Goal: Obtain resource: Download file/media

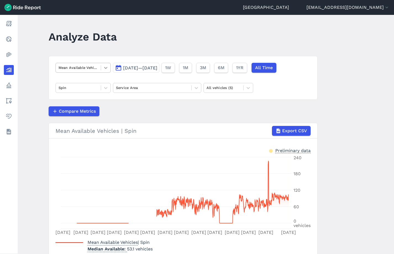
click at [105, 68] on icon at bounding box center [105, 68] width 3 height 2
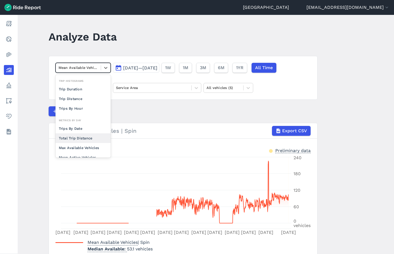
scroll to position [25, 0]
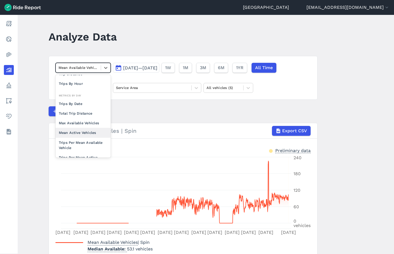
click at [95, 134] on div "Mean Active Vehicles" at bounding box center [82, 133] width 55 height 10
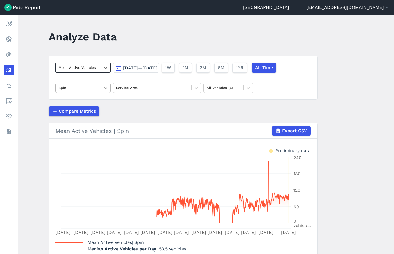
click at [108, 89] on icon at bounding box center [106, 88] width 6 height 6
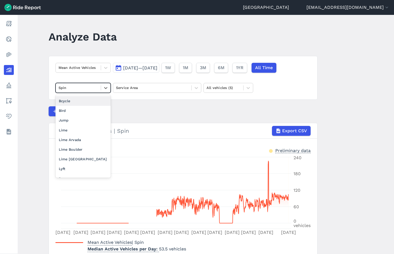
click at [75, 102] on div "Bcycle" at bounding box center [82, 101] width 55 height 10
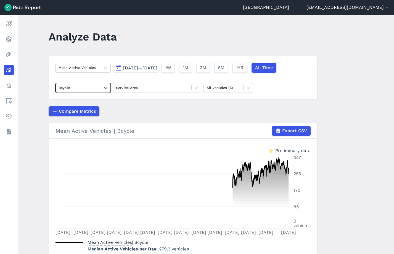
click at [329, 155] on main "Analyze Data Mean Active Vehicles [DATE]—[DATE] 1W 1M 3M 6M 1YR All Time option…" at bounding box center [206, 134] width 376 height 239
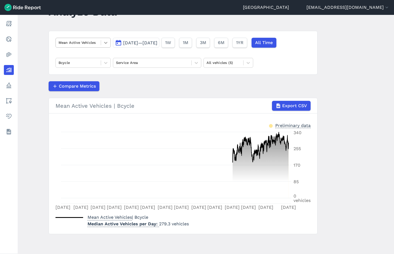
click at [108, 42] on icon at bounding box center [106, 43] width 6 height 6
click at [33, 105] on main "Analyze Data Mean Active Vehicles [DATE]—[DATE] 1W 1M 3M 6M 1YR All Time Bcycle…" at bounding box center [206, 134] width 376 height 239
click at [289, 105] on span "Export CSV" at bounding box center [294, 106] width 25 height 7
click at [108, 63] on icon at bounding box center [106, 63] width 6 height 6
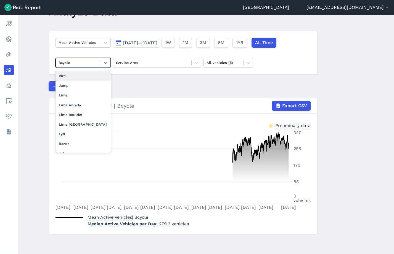
click at [84, 74] on div "Bird" at bounding box center [82, 76] width 55 height 10
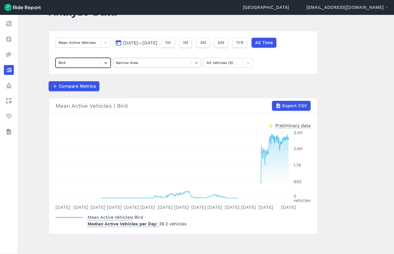
click at [193, 65] on icon at bounding box center [196, 63] width 6 height 6
click at [226, 82] on div "Compare Metrics" at bounding box center [183, 86] width 269 height 10
click at [287, 105] on span "Export CSV" at bounding box center [294, 106] width 25 height 7
click at [29, 98] on main "Analyze Data Mean Active Vehicles [DATE]—[DATE] 1W 1M 3M 6M 1YR All Time Bird S…" at bounding box center [206, 134] width 376 height 239
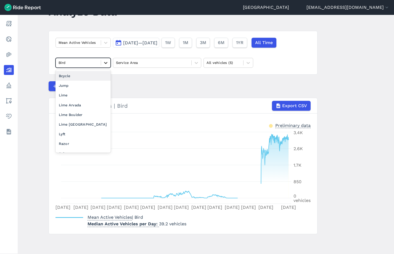
click at [106, 62] on icon at bounding box center [106, 63] width 6 height 6
click at [78, 84] on div "Jump" at bounding box center [82, 86] width 55 height 10
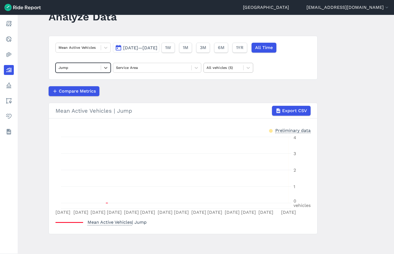
scroll to position [20, 0]
click at [287, 111] on span "Export CSV" at bounding box center [294, 111] width 25 height 7
click at [103, 67] on icon at bounding box center [106, 68] width 6 height 6
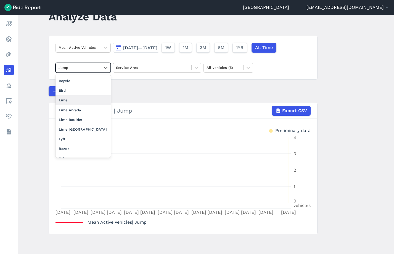
click at [102, 101] on div "Lime" at bounding box center [82, 100] width 55 height 10
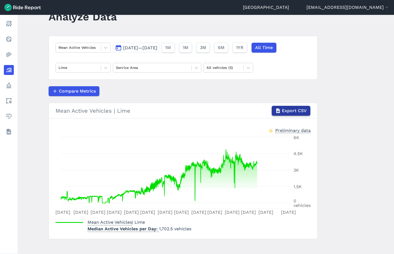
click at [286, 111] on span "Export CSV" at bounding box center [294, 111] width 25 height 7
click at [106, 69] on icon at bounding box center [106, 68] width 6 height 6
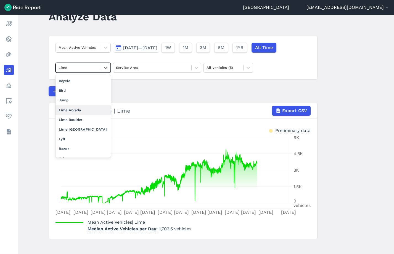
click at [82, 112] on div "Lime Arvada" at bounding box center [82, 110] width 55 height 10
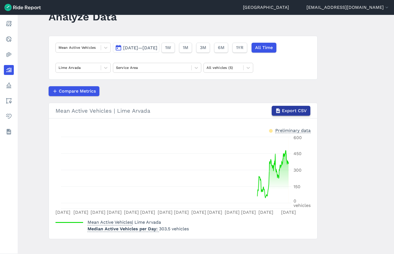
click at [304, 109] on span "Export CSV" at bounding box center [294, 111] width 25 height 7
click at [105, 70] on icon at bounding box center [106, 68] width 6 height 6
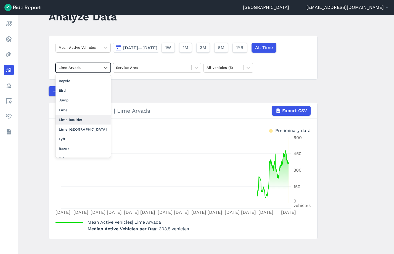
click at [84, 119] on div "Lime Boulder" at bounding box center [82, 120] width 55 height 10
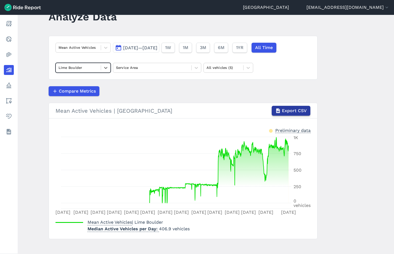
click at [294, 113] on span "Export CSV" at bounding box center [294, 111] width 25 height 7
click at [107, 71] on div at bounding box center [105, 67] width 9 height 9
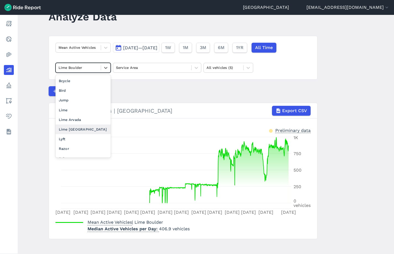
click at [78, 127] on div "Lime [GEOGRAPHIC_DATA]" at bounding box center [82, 130] width 55 height 10
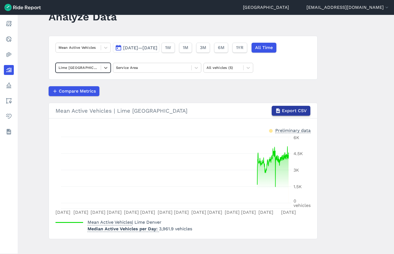
click at [283, 108] on span "Export CSV" at bounding box center [294, 111] width 25 height 7
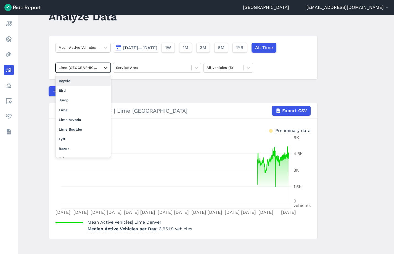
click at [108, 71] on div at bounding box center [105, 67] width 9 height 9
click at [66, 140] on div "Lyft" at bounding box center [82, 139] width 55 height 10
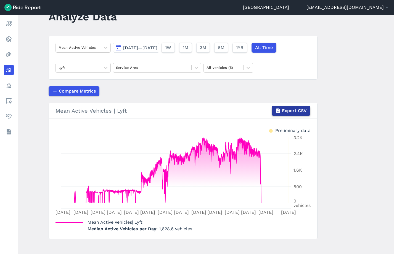
click at [289, 110] on span "Export CSV" at bounding box center [294, 111] width 25 height 7
click at [103, 68] on icon at bounding box center [106, 68] width 6 height 6
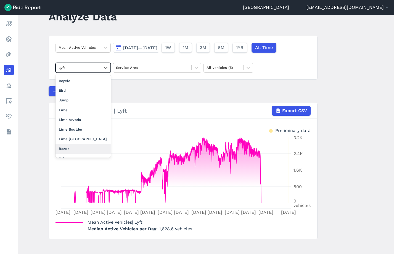
click at [81, 151] on div "Razor" at bounding box center [82, 149] width 55 height 10
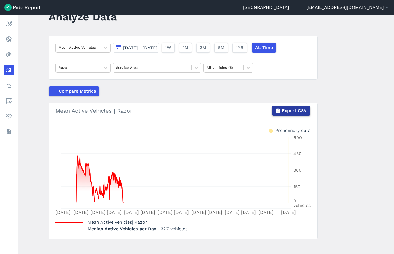
click at [294, 110] on span "Export CSV" at bounding box center [294, 111] width 25 height 7
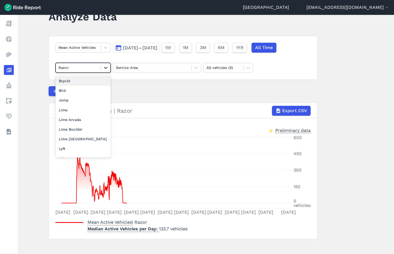
click at [107, 65] on icon at bounding box center [106, 68] width 6 height 6
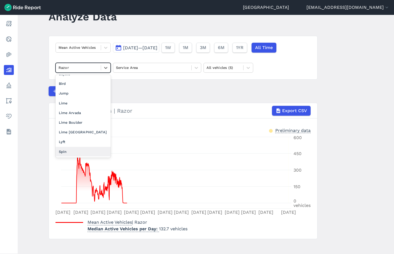
click at [71, 151] on div "Spin" at bounding box center [82, 152] width 55 height 10
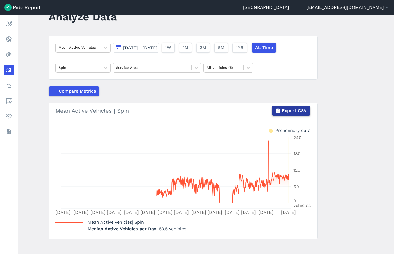
click at [304, 111] on span "Export CSV" at bounding box center [294, 111] width 25 height 7
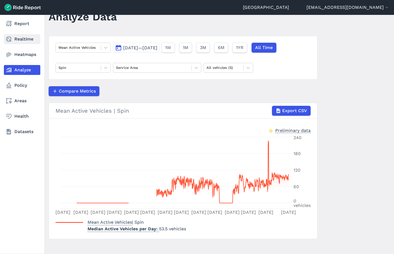
click at [10, 41] on use at bounding box center [9, 39] width 6 height 6
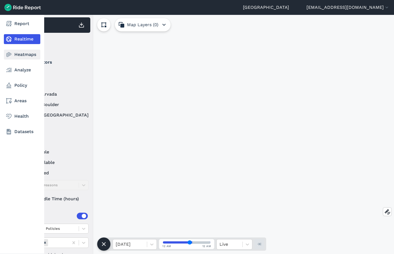
click at [23, 57] on link "Heatmaps" at bounding box center [22, 55] width 36 height 10
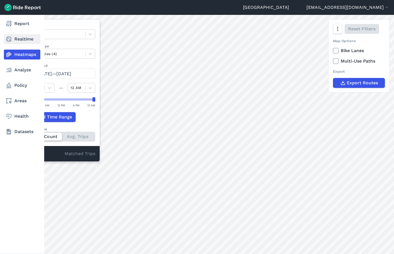
click at [12, 41] on link "Realtime" at bounding box center [22, 39] width 36 height 10
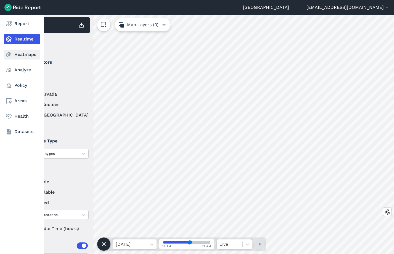
click at [10, 54] on use at bounding box center [8, 54] width 5 height 5
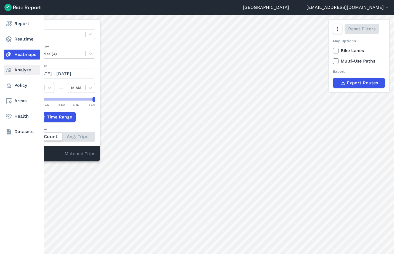
click at [30, 70] on link "Analyze" at bounding box center [22, 70] width 36 height 10
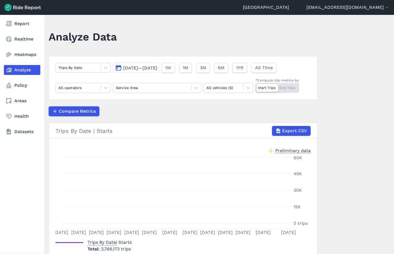
scroll to position [20, 0]
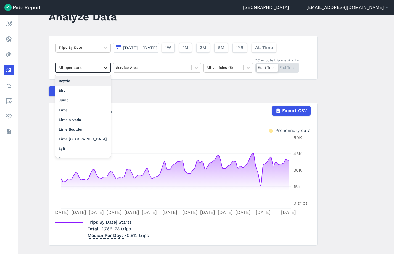
click at [105, 66] on icon at bounding box center [106, 68] width 6 height 6
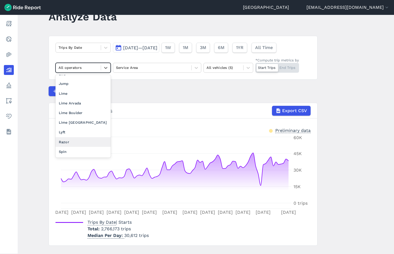
click at [73, 141] on div "Razor" at bounding box center [82, 142] width 55 height 10
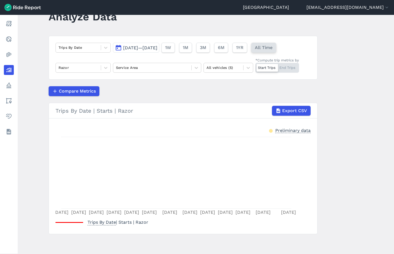
click at [272, 46] on span "All Time" at bounding box center [264, 47] width 18 height 7
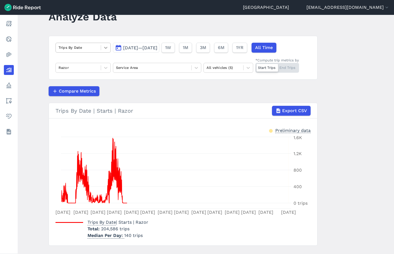
click at [105, 45] on icon at bounding box center [106, 48] width 6 height 6
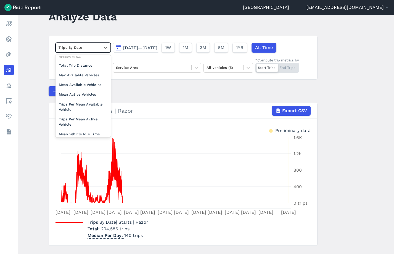
scroll to position [48, 0]
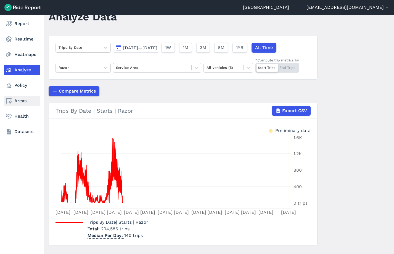
click at [23, 102] on link "Areas" at bounding box center [22, 101] width 36 height 10
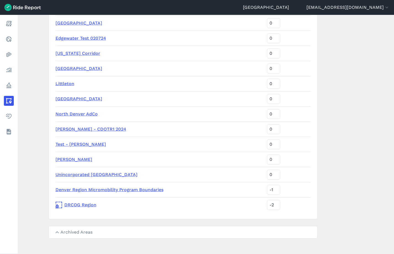
scroll to position [185, 0]
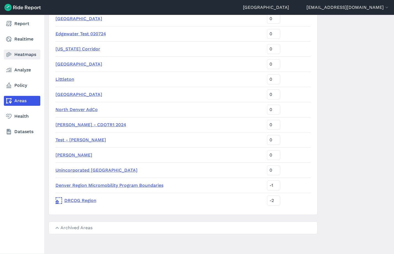
click at [12, 54] on link "Heatmaps" at bounding box center [22, 55] width 36 height 10
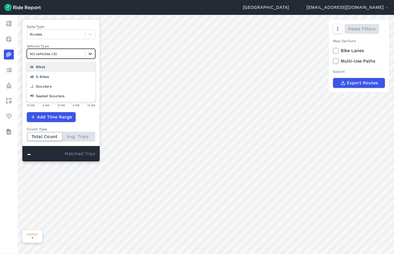
click at [89, 50] on div at bounding box center [90, 53] width 9 height 9
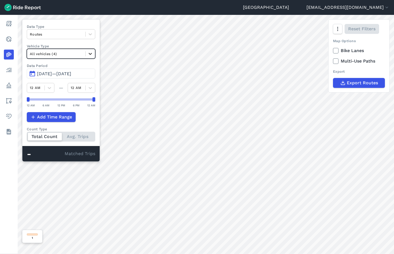
click at [89, 50] on div at bounding box center [90, 53] width 9 height 9
